Goal: Task Accomplishment & Management: Manage account settings

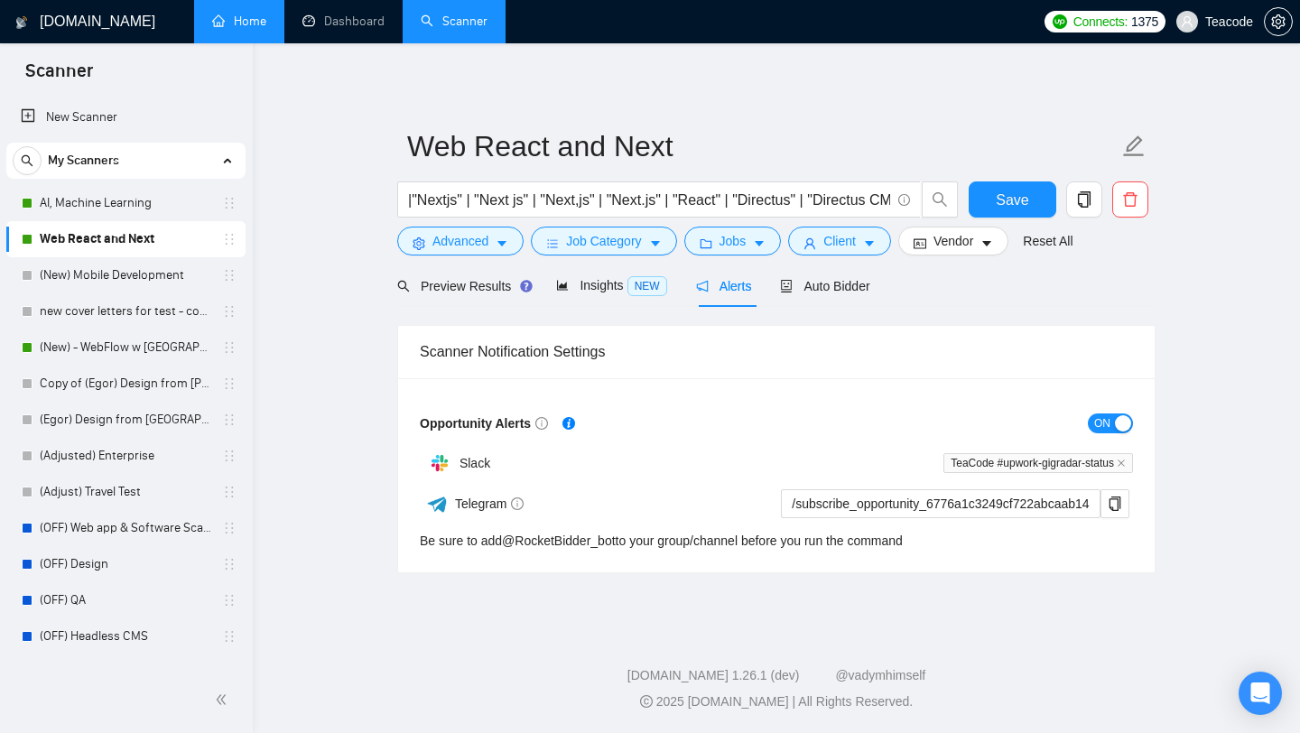
click at [248, 23] on link "Home" at bounding box center [239, 21] width 54 height 15
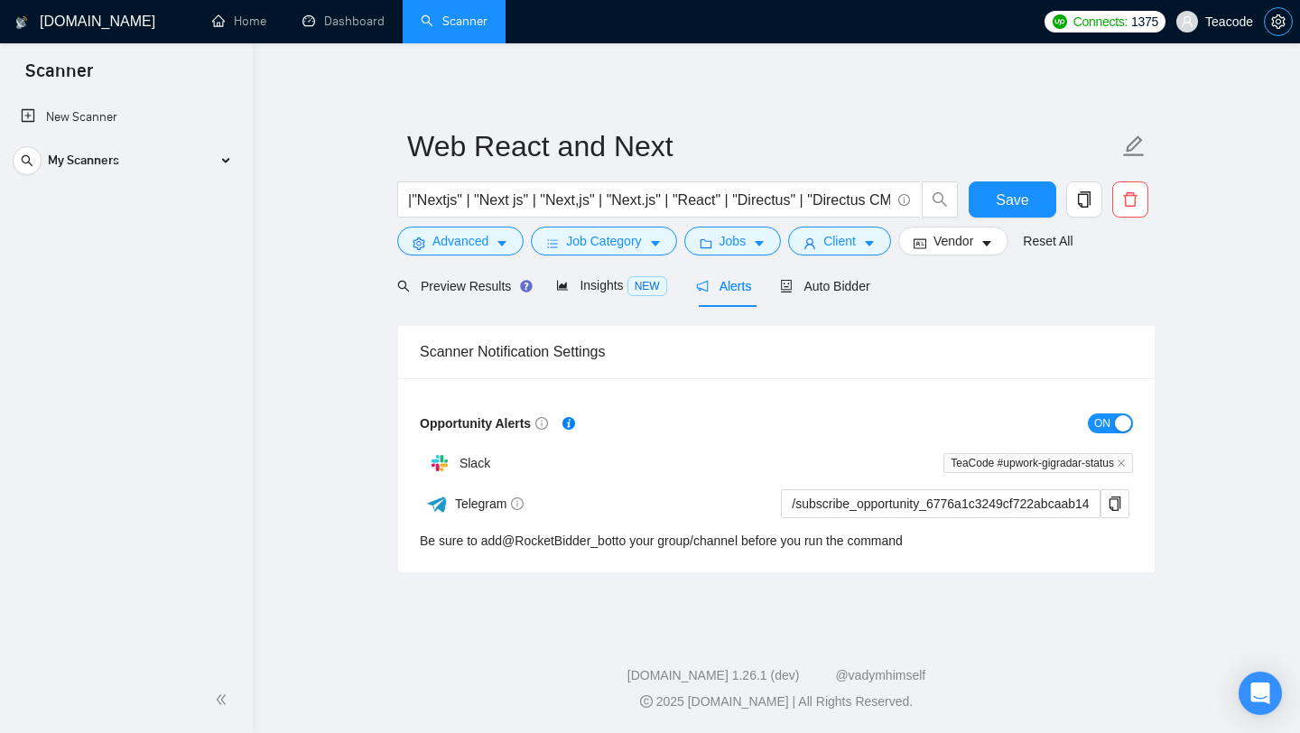
click at [1276, 23] on icon "setting" at bounding box center [1278, 21] width 14 height 14
click at [214, 42] on li "Home" at bounding box center [239, 21] width 90 height 43
click at [232, 14] on link "Home" at bounding box center [239, 21] width 54 height 15
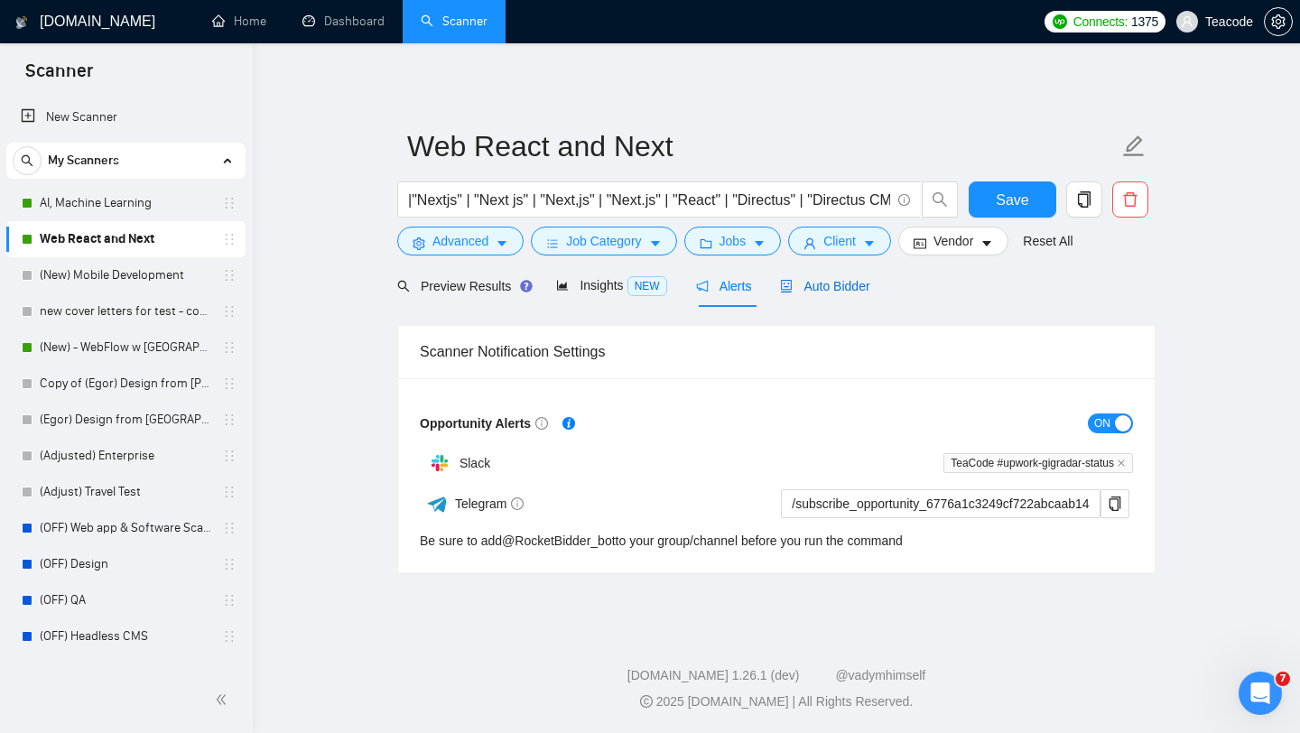
click at [842, 280] on span "Auto Bidder" at bounding box center [824, 286] width 89 height 14
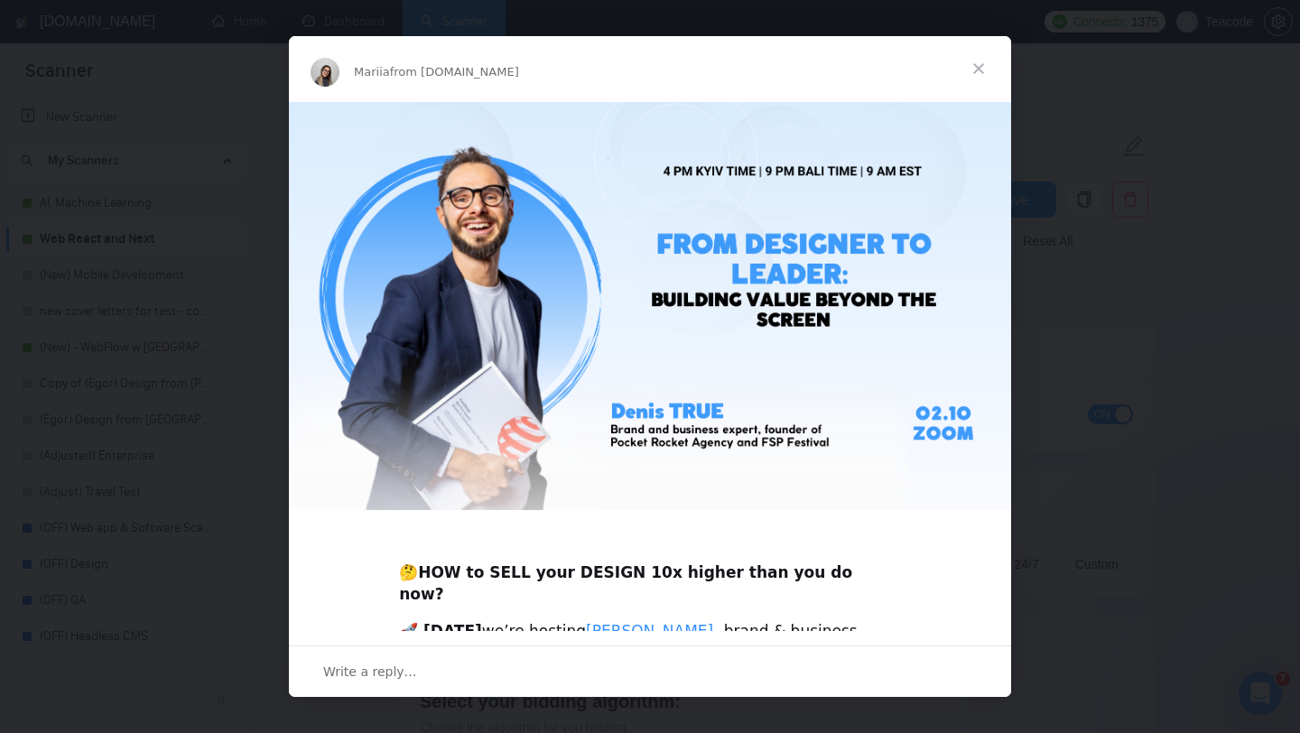
click at [977, 70] on span "Close" at bounding box center [978, 68] width 65 height 65
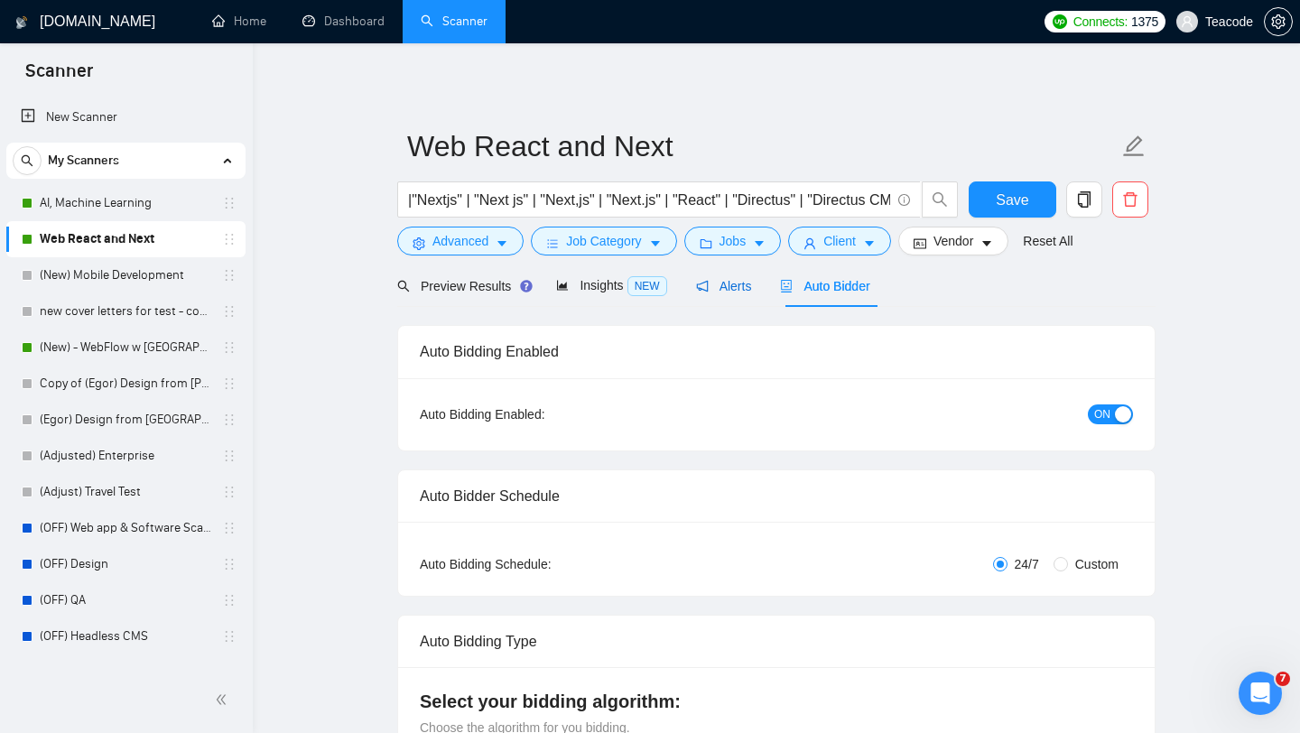
click at [752, 290] on span "Alerts" at bounding box center [724, 286] width 56 height 14
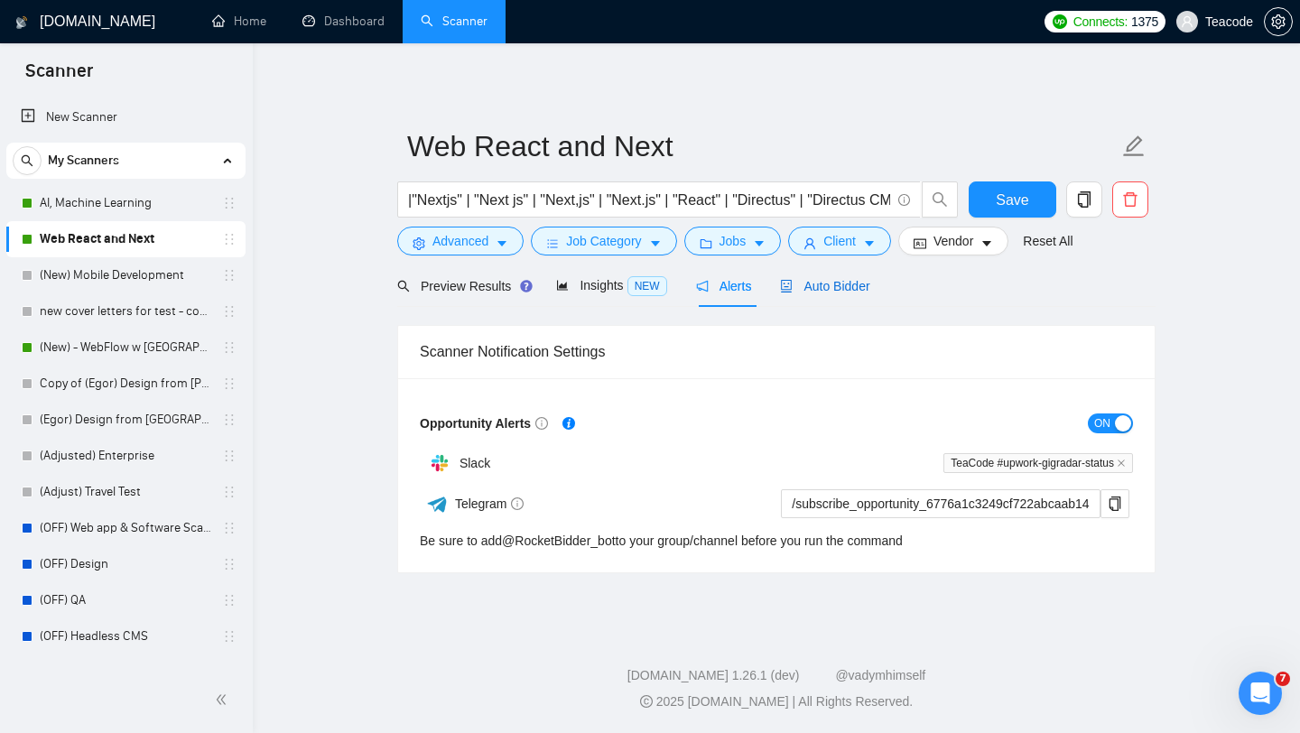
click at [834, 290] on span "Auto Bidder" at bounding box center [824, 286] width 89 height 14
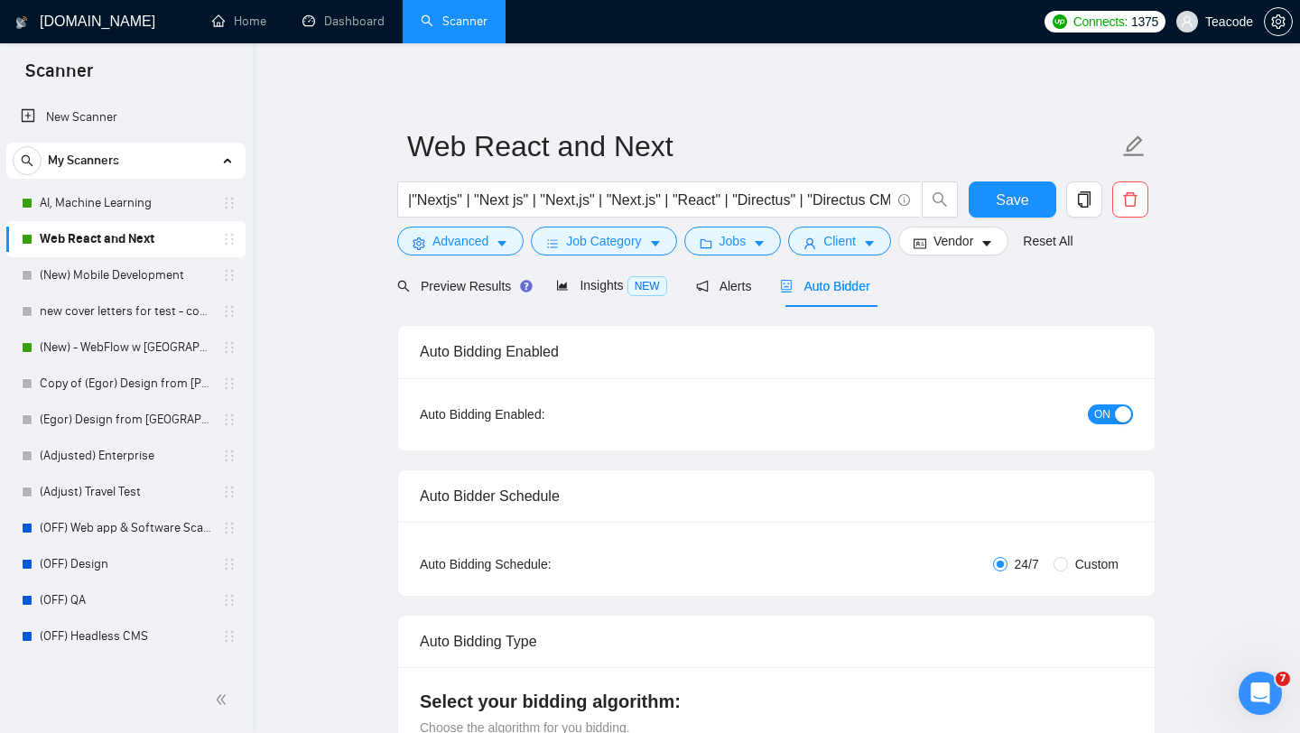
click at [1117, 421] on div "button" at bounding box center [1123, 414] width 16 height 16
drag, startPoint x: 1037, startPoint y: 203, endPoint x: 1152, endPoint y: 300, distance: 150.6
click at [1037, 203] on button "Save" at bounding box center [1013, 199] width 88 height 36
drag, startPoint x: 1019, startPoint y: 198, endPoint x: 949, endPoint y: 482, distance: 293.0
click at [1019, 198] on span "Save" at bounding box center [1012, 200] width 33 height 23
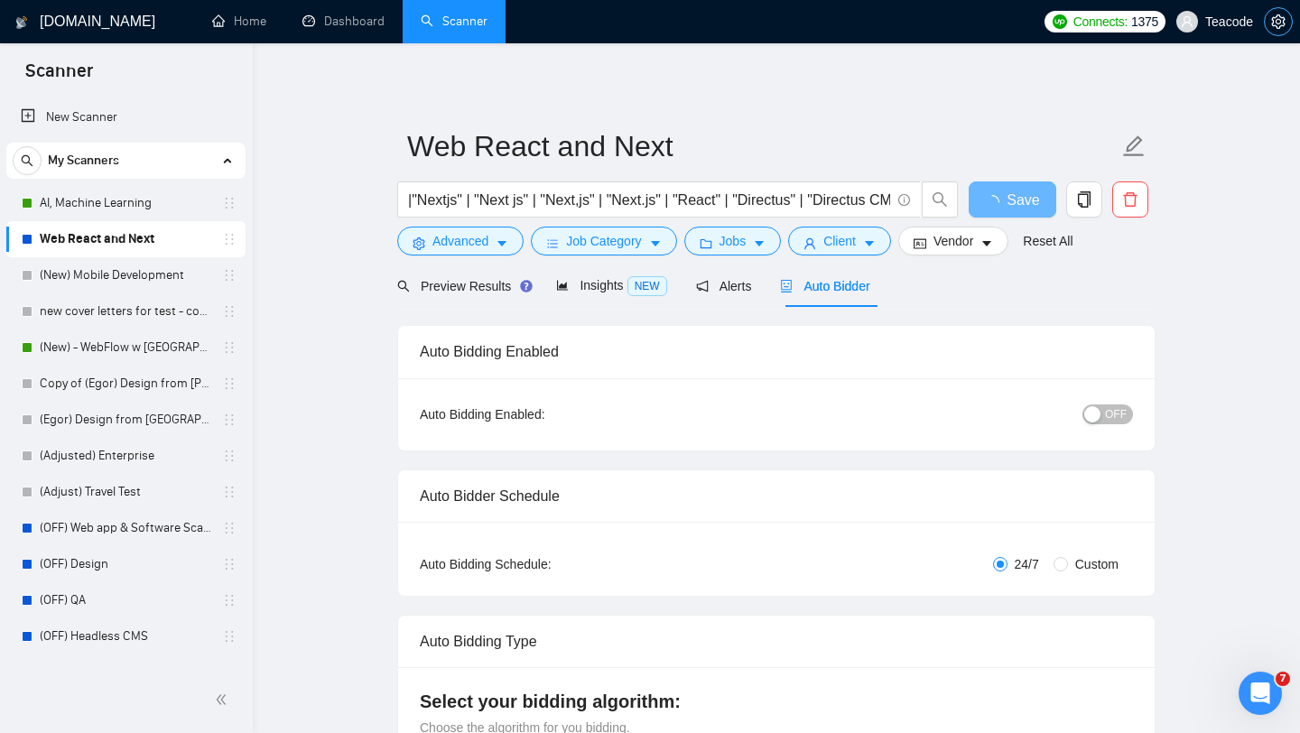
click at [1280, 20] on icon "setting" at bounding box center [1278, 21] width 14 height 14
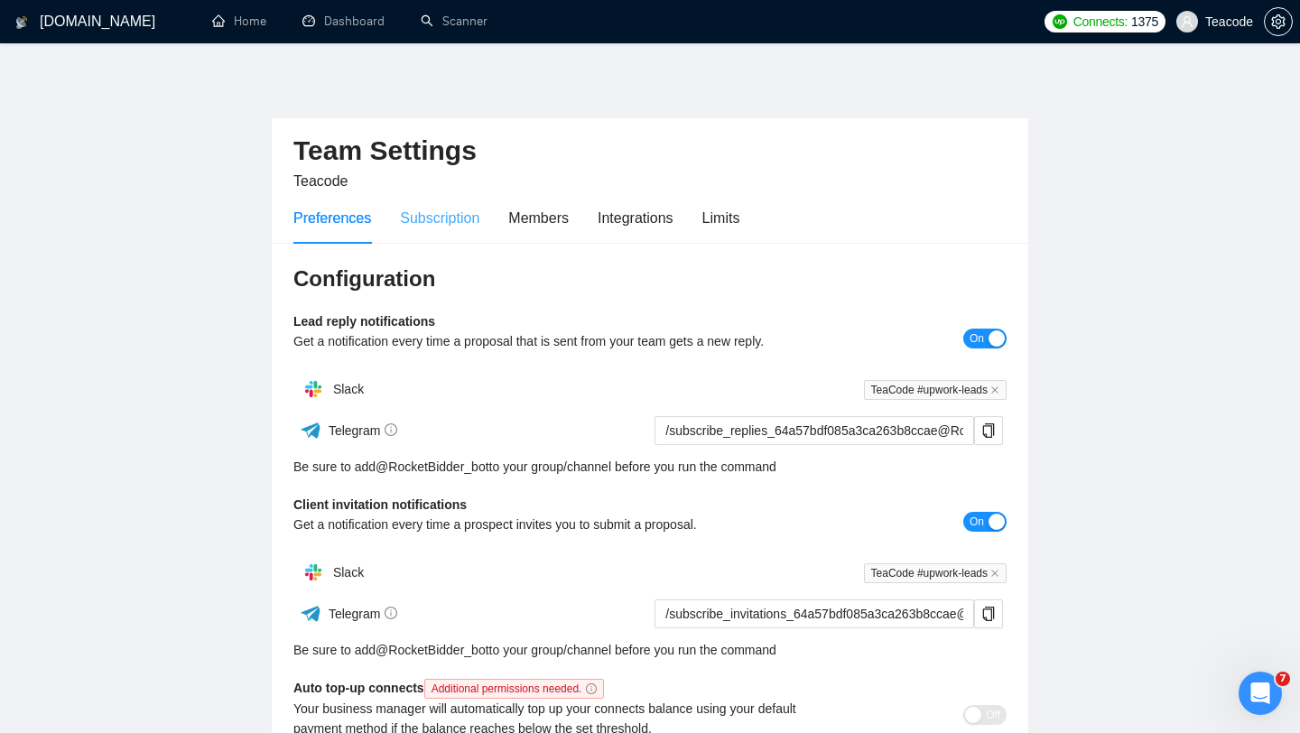
click at [467, 205] on div "Subscription" at bounding box center [439, 217] width 79 height 51
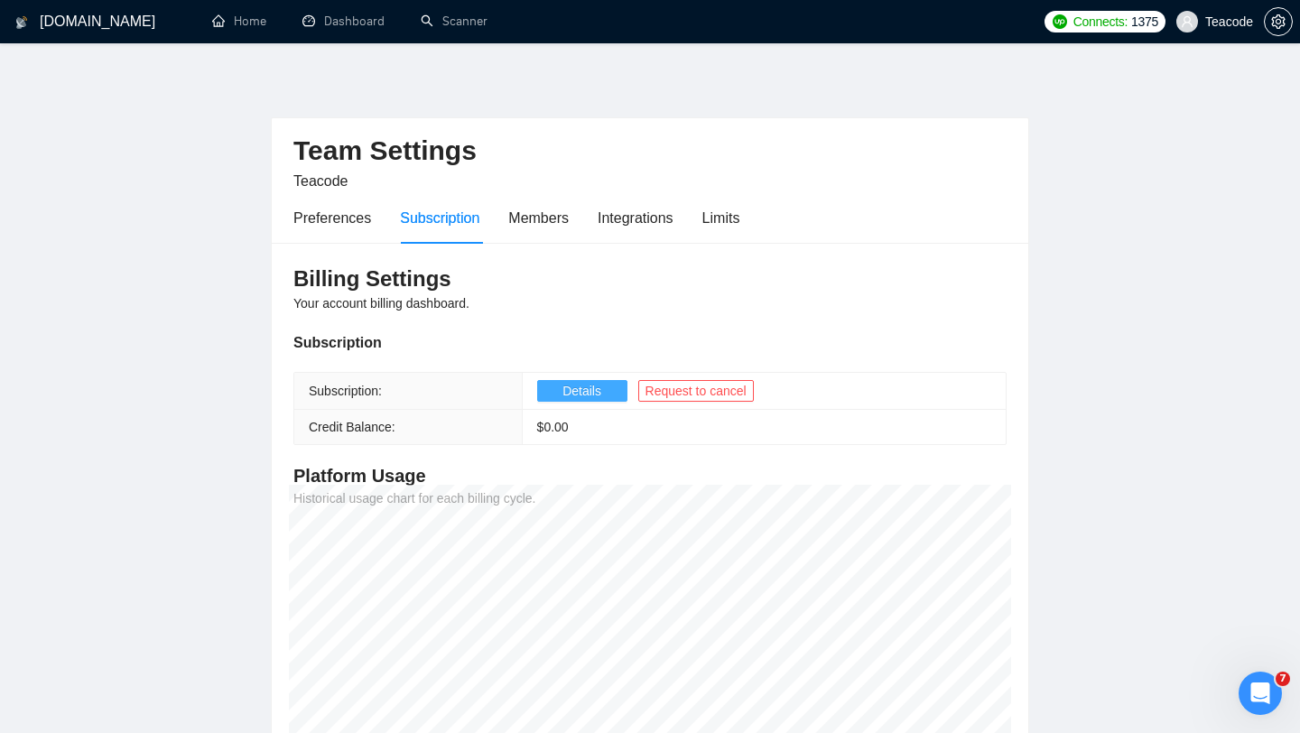
click at [589, 394] on span "Details" at bounding box center [582, 391] width 39 height 20
